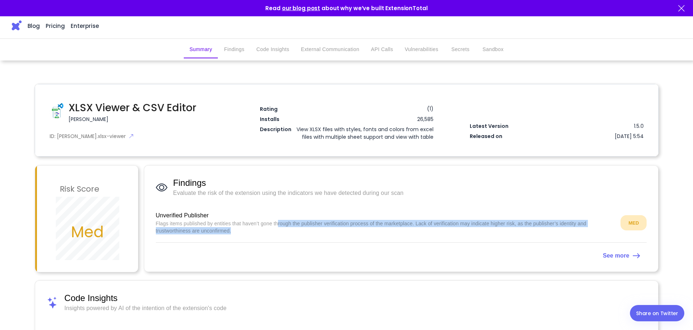
drag, startPoint x: 278, startPoint y: 223, endPoint x: 424, endPoint y: 228, distance: 146.4
click at [424, 228] on p "Flags items published by entities that haven’t gone through the publisher verif…" at bounding box center [385, 227] width 459 height 14
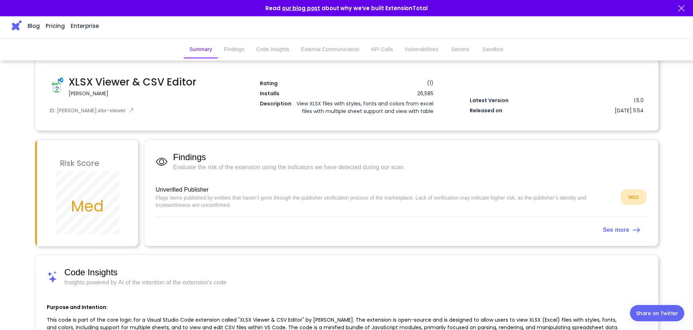
scroll to position [36, 0]
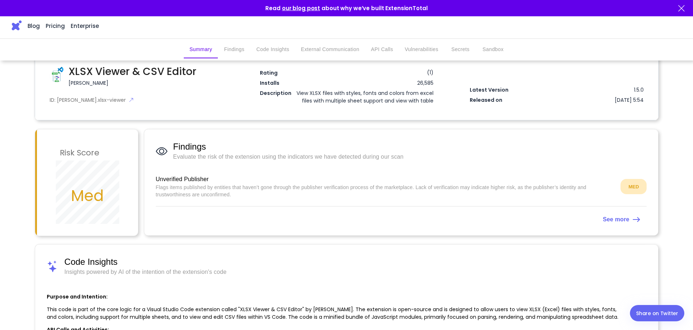
click at [612, 217] on strong "See more" at bounding box center [615, 219] width 26 height 6
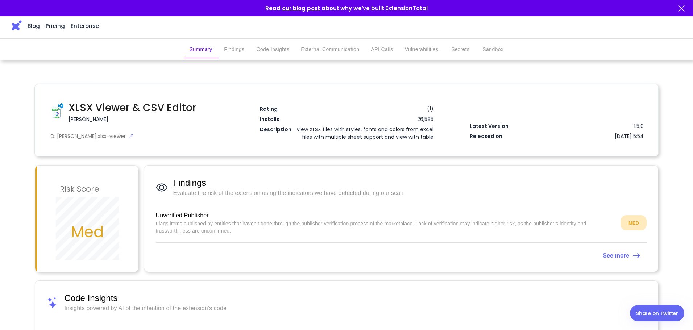
click at [54, 24] on link "Pricing" at bounding box center [55, 26] width 19 height 136
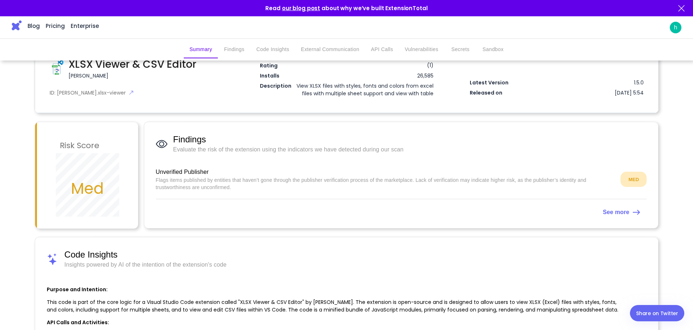
scroll to position [6, 0]
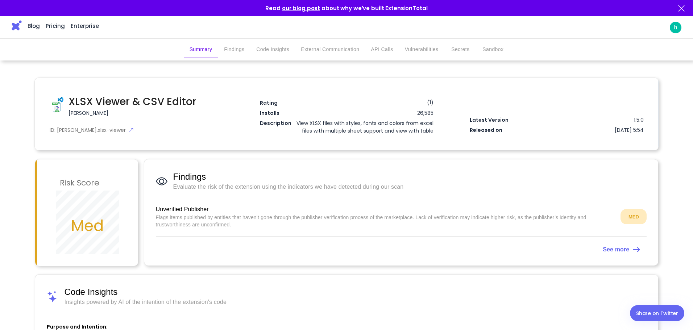
click at [626, 251] on strong "See more" at bounding box center [615, 249] width 26 height 6
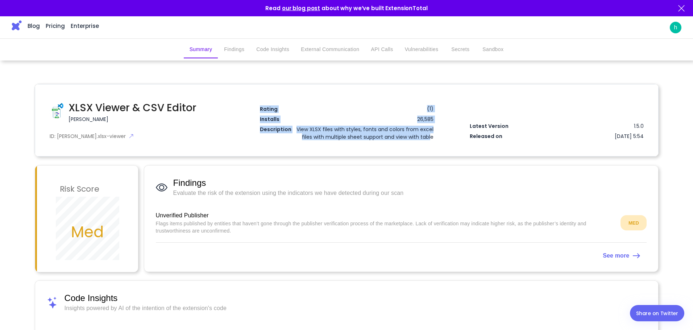
drag, startPoint x: 256, startPoint y: 108, endPoint x: 430, endPoint y: 138, distance: 176.7
click at [430, 138] on div "Rating ( 1 ) Installs 26,585 Description View XLSX files with styles, fonts and…" at bounding box center [346, 122] width 203 height 35
click at [430, 138] on div "View XLSX files with styles, fonts and colors from excel files with multiple sh…" at bounding box center [363, 141] width 140 height 30
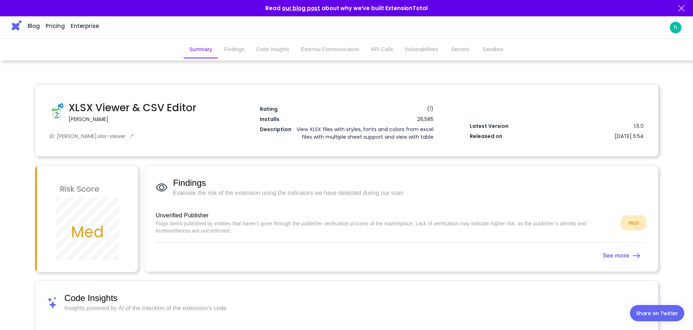
click at [415, 48] on button "Vulnerabilities" at bounding box center [421, 49] width 45 height 17
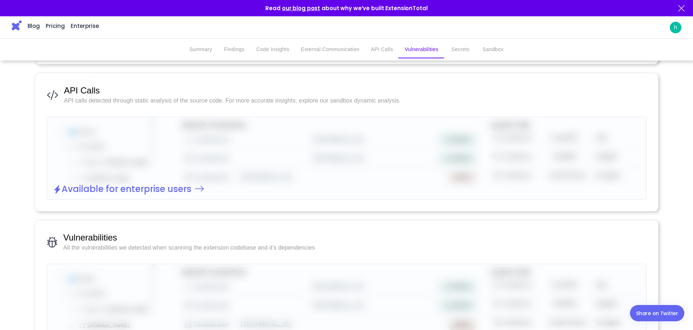
scroll to position [748, 0]
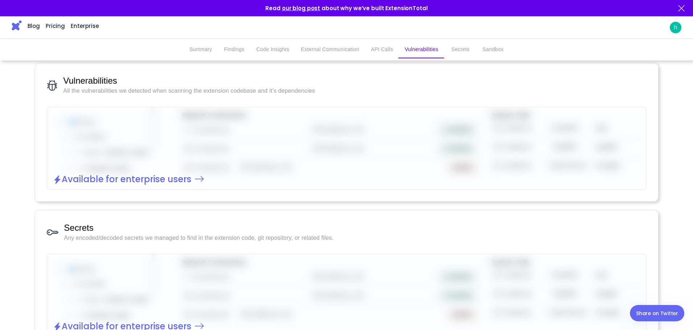
click at [144, 185] on h2 "Available for enterprise users" at bounding box center [127, 180] width 130 height 10
